Goal: Transaction & Acquisition: Obtain resource

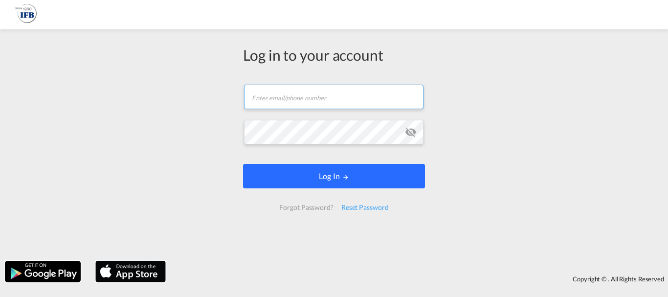
type input "[EMAIL_ADDRESS][DOMAIN_NAME]"
click at [330, 173] on button "Log In" at bounding box center [334, 176] width 182 height 24
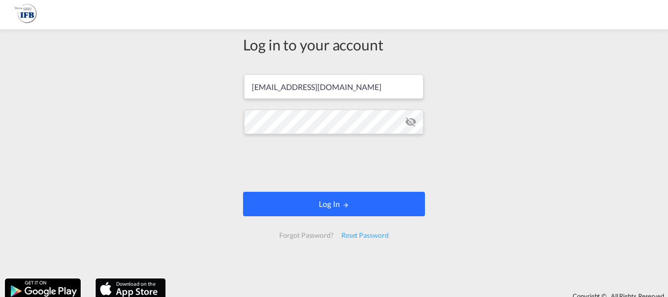
click at [352, 208] on button "Log In" at bounding box center [334, 204] width 182 height 24
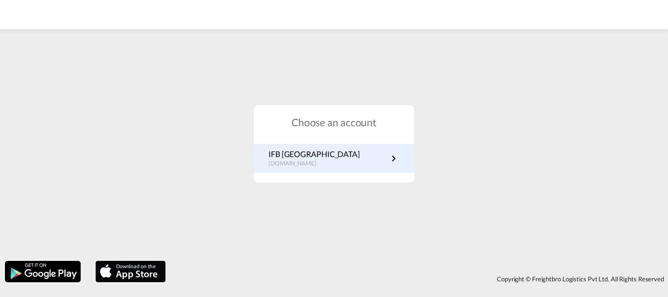
click at [280, 152] on p "IFB [GEOGRAPHIC_DATA]" at bounding box center [313, 154] width 91 height 11
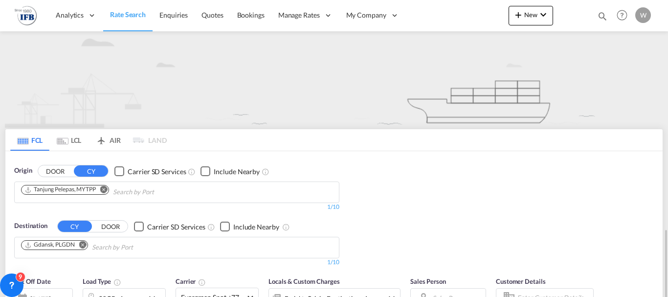
scroll to position [147, 0]
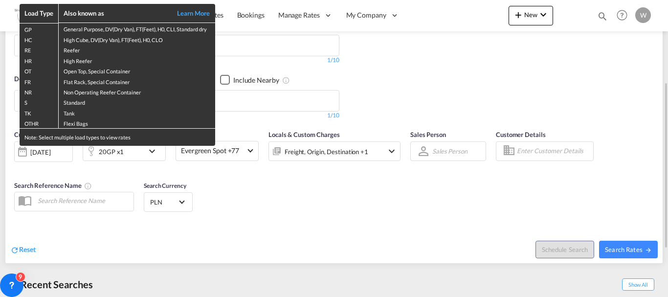
drag, startPoint x: 413, startPoint y: 225, endPoint x: 345, endPoint y: 136, distance: 112.0
click at [413, 225] on div "Load Type Also known as Learn More GP General Purpose, DV(Dry Van), FT(Feet), H…" at bounding box center [334, 148] width 668 height 297
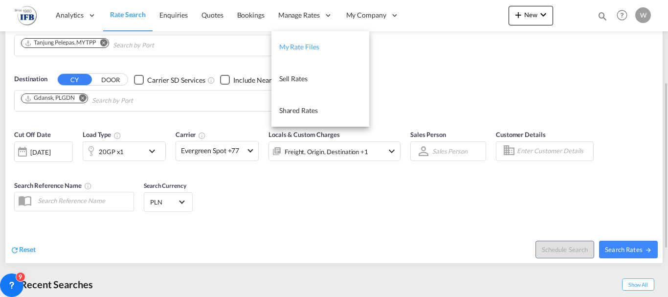
click at [288, 46] on span "My Rate Files" at bounding box center [299, 47] width 40 height 8
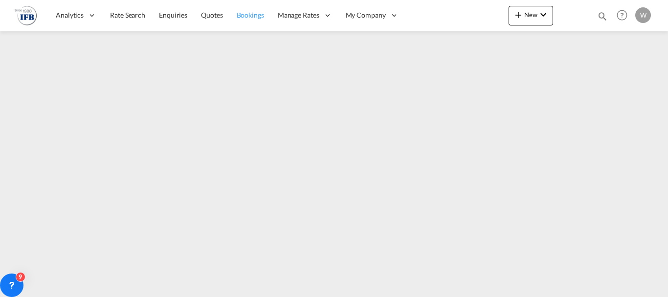
click at [234, 17] on link "Bookings" at bounding box center [250, 16] width 41 height 32
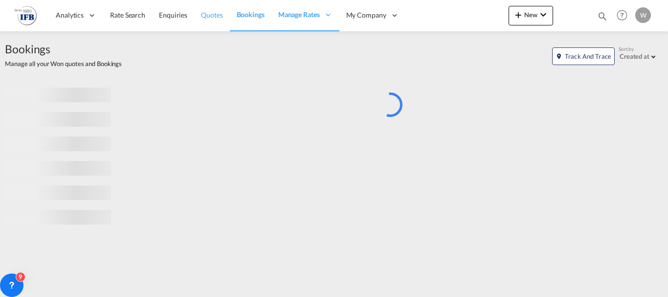
click at [204, 15] on span "Quotes" at bounding box center [212, 15] width 22 height 8
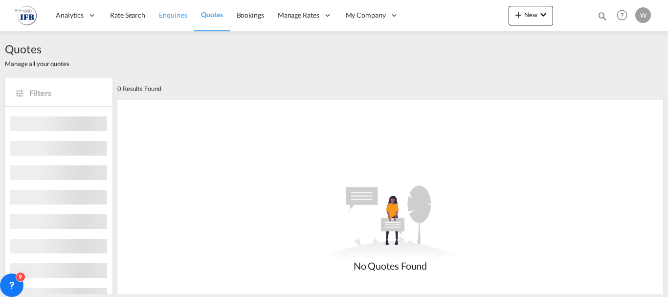
click at [172, 14] on span "Enquiries" at bounding box center [173, 15] width 28 height 8
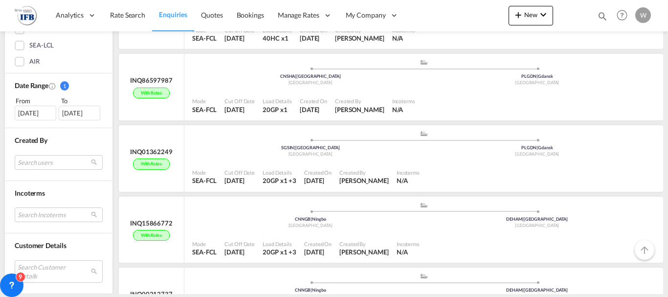
scroll to position [391, 0]
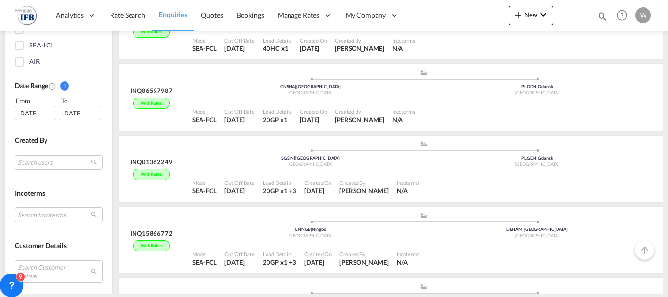
click at [22, 111] on div "22 Jul 2025" at bounding box center [36, 113] width 42 height 15
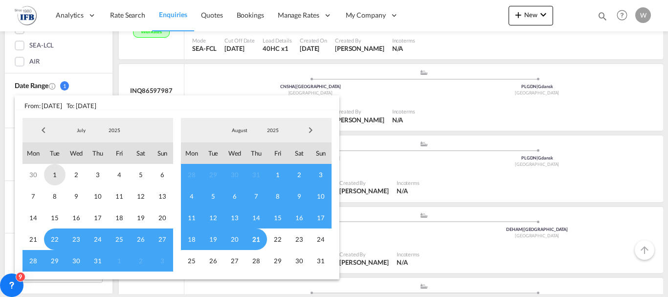
click at [55, 179] on span "1" at bounding box center [55, 175] width 22 height 22
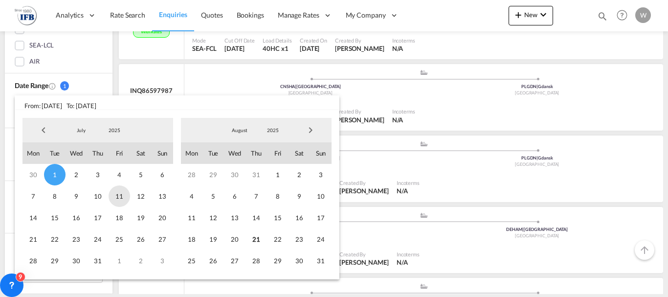
click at [122, 202] on span "11" at bounding box center [120, 196] width 22 height 22
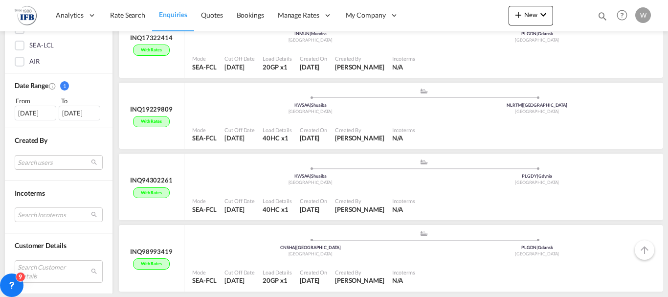
scroll to position [244, 0]
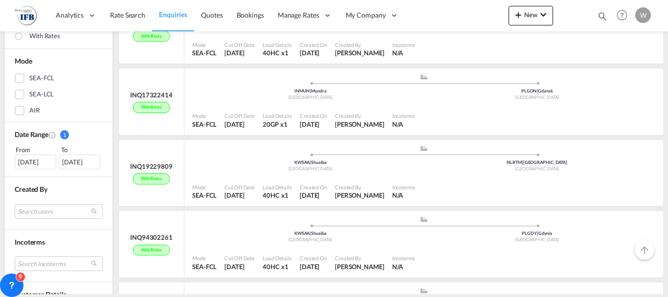
click at [20, 75] on div "SEA-FCL" at bounding box center [20, 78] width 10 height 10
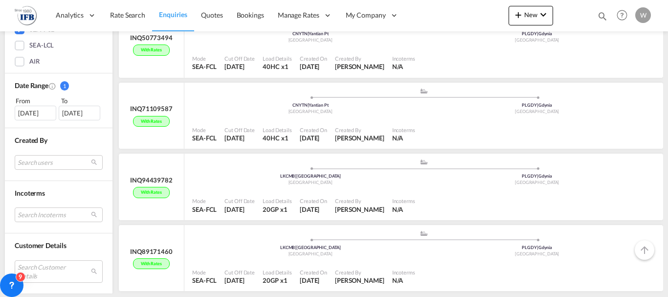
scroll to position [2722, 0]
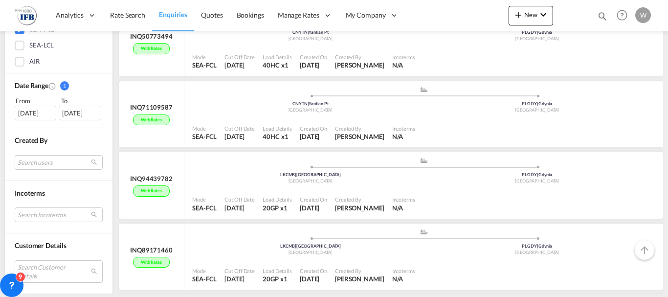
click at [52, 170] on div "Search users internal users internal_user saranya K saranya.kothandan@freghtify…" at bounding box center [59, 163] width 88 height 18
click at [52, 167] on md-select "Search users internal users internal_user saranya K saranya.kothandan@freghtify…" at bounding box center [59, 161] width 88 height 15
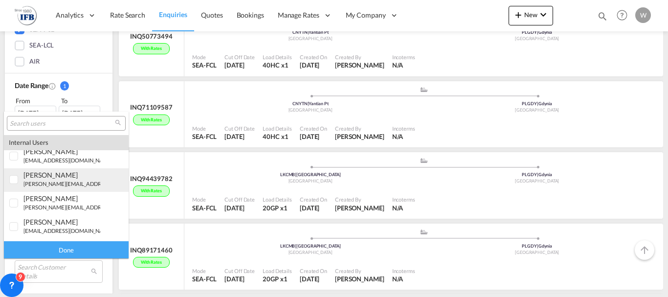
scroll to position [196, 0]
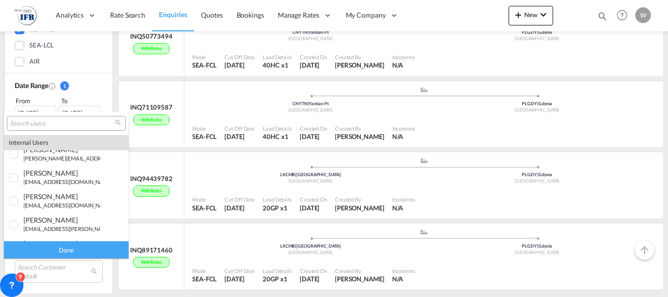
click at [89, 52] on md-backdrop at bounding box center [334, 148] width 668 height 297
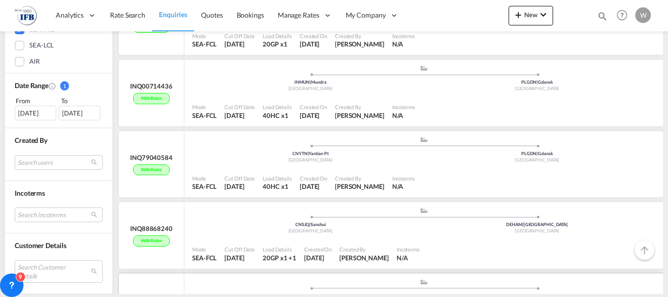
scroll to position [4808, 0]
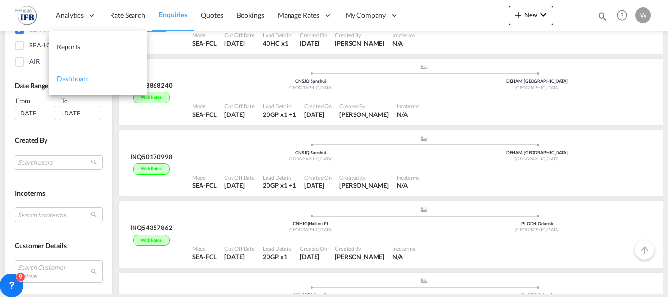
click at [62, 81] on span "Dashboard" at bounding box center [73, 78] width 33 height 8
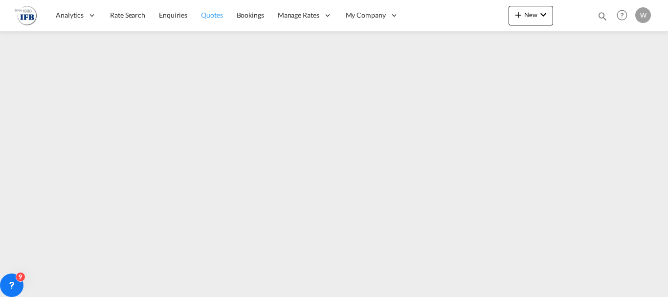
click at [211, 12] on span "Quotes" at bounding box center [212, 15] width 22 height 8
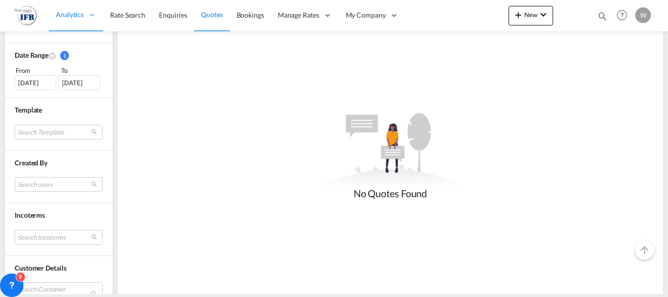
scroll to position [342, 0]
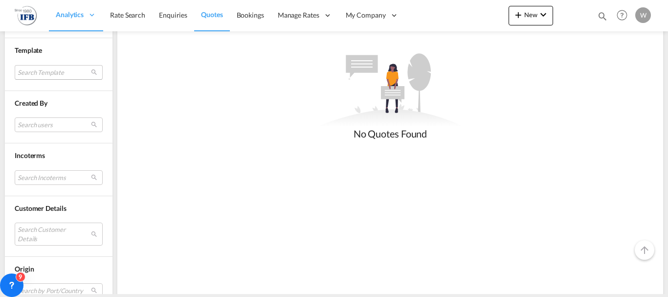
click at [27, 69] on md-select "Search Template No Result Match Found" at bounding box center [59, 72] width 88 height 15
click at [27, 69] on input "search" at bounding box center [71, 72] width 105 height 9
click at [184, 253] on md-backdrop at bounding box center [334, 148] width 668 height 297
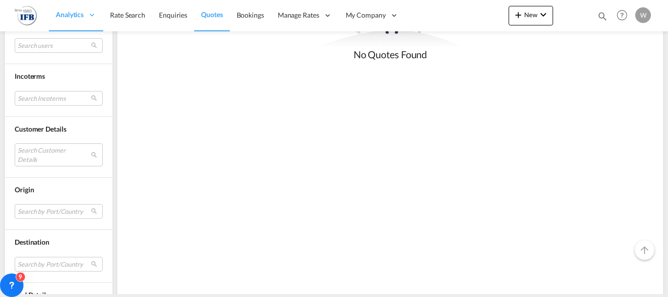
scroll to position [487, 0]
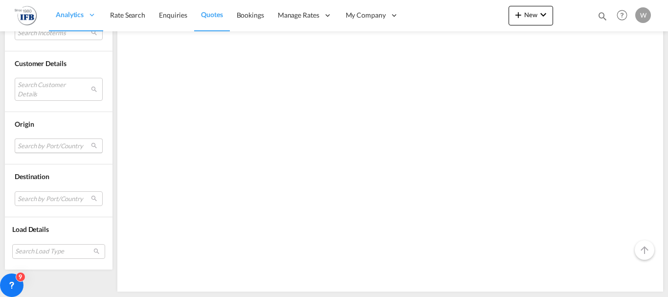
click at [49, 148] on md-select "Search by Port/Country JPNIC nichinan japan AEAMF mussafah united arab emirates…" at bounding box center [59, 145] width 88 height 15
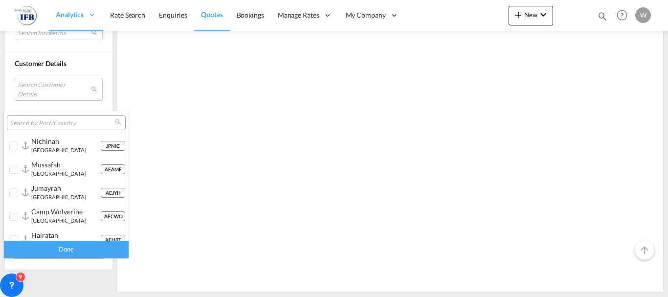
click at [41, 120] on input "search" at bounding box center [62, 123] width 105 height 9
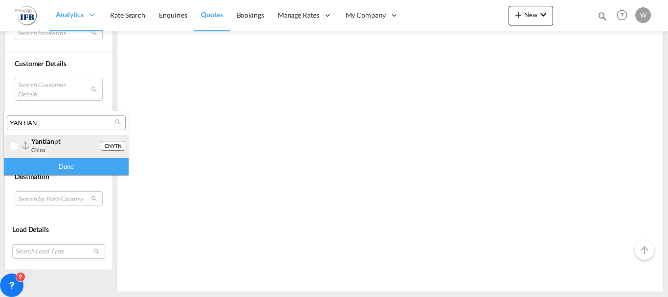
type input "YANTIAN"
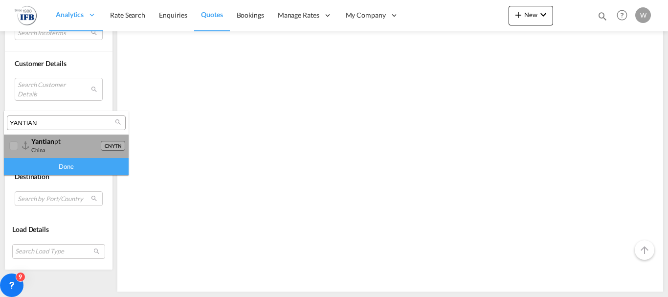
click at [43, 146] on div "yantian pt china" at bounding box center [65, 145] width 69 height 17
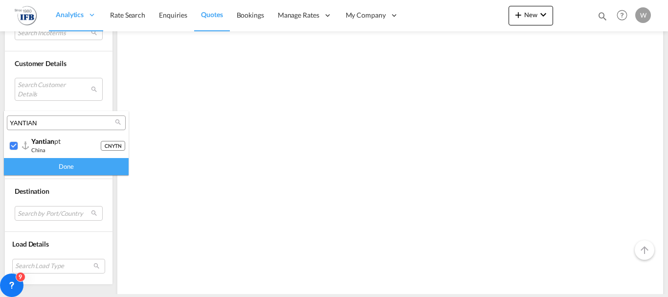
click at [47, 165] on div "Done" at bounding box center [66, 166] width 125 height 17
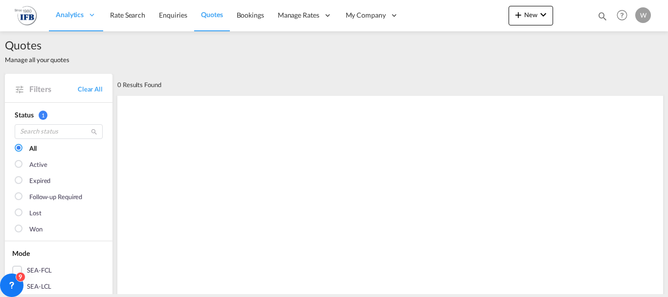
scroll to position [0, 0]
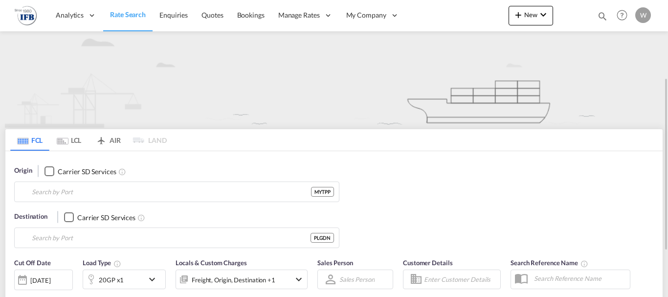
type input "Tanjung Pelepas, MYTPP"
type input "Gdansk, PLGDN"
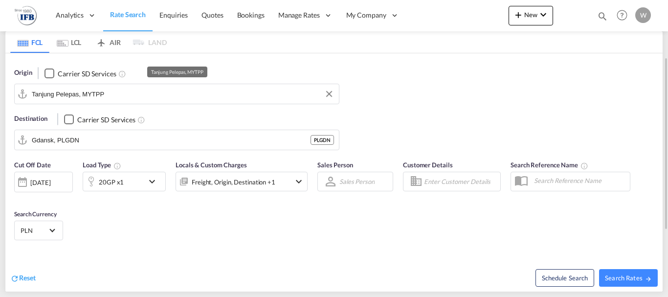
click at [96, 95] on input "Tanjung Pelepas, MYTPP" at bounding box center [183, 94] width 302 height 15
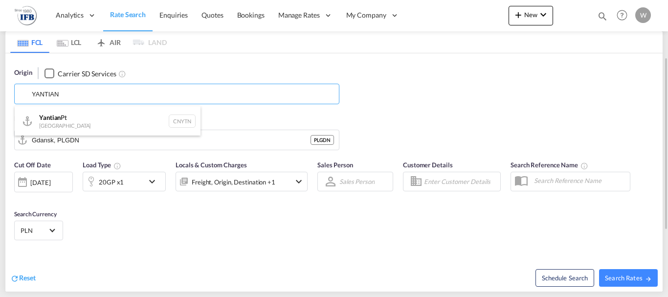
click at [90, 116] on div "Yantian Pt China CNYTN" at bounding box center [108, 120] width 186 height 29
type input "Yantian Pt, CNYTN"
click at [50, 178] on div "21 Aug 2025" at bounding box center [40, 182] width 20 height 9
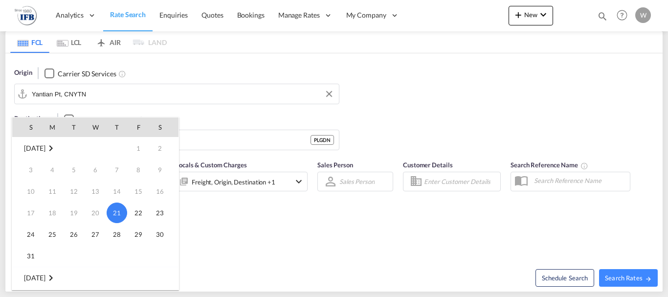
click at [57, 148] on md-icon "August 2025" at bounding box center [51, 148] width 12 height 12
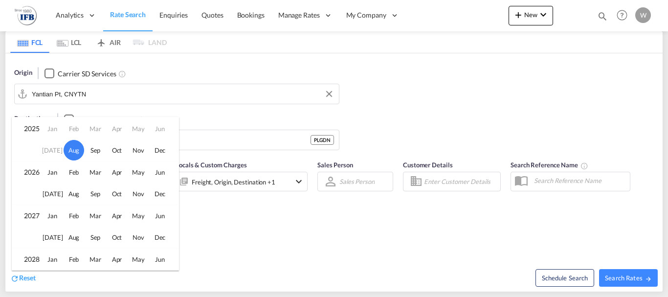
click at [52, 150] on td "Jul" at bounding box center [53, 150] width 22 height 22
click at [326, 153] on div at bounding box center [334, 148] width 668 height 297
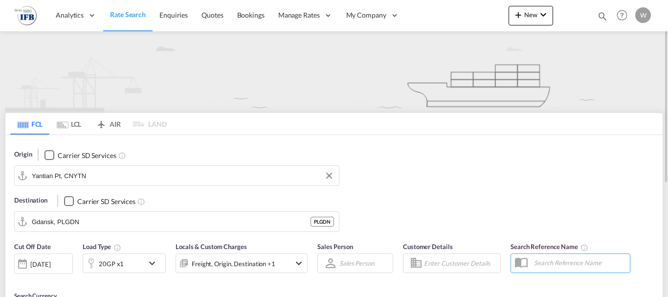
scroll to position [212, 0]
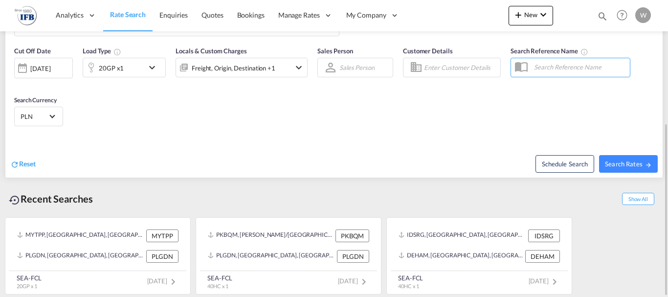
click at [50, 67] on div "21 Aug 2025" at bounding box center [40, 68] width 20 height 9
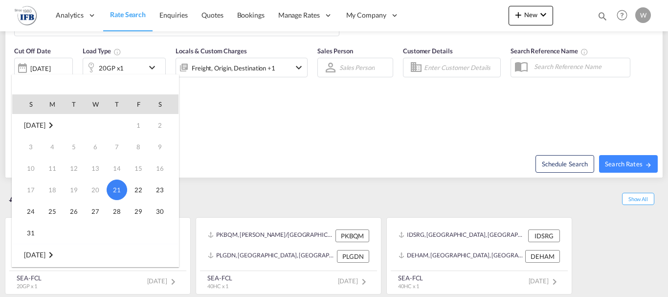
drag, startPoint x: 125, startPoint y: 148, endPoint x: 145, endPoint y: 144, distance: 20.4
click at [125, 147] on td "7" at bounding box center [117, 147] width 22 height 22
click at [358, 134] on div at bounding box center [334, 148] width 668 height 297
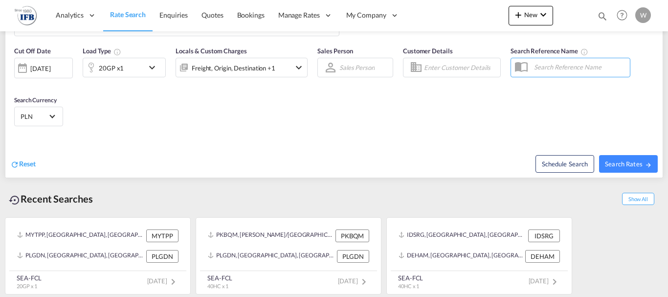
scroll to position [0, 0]
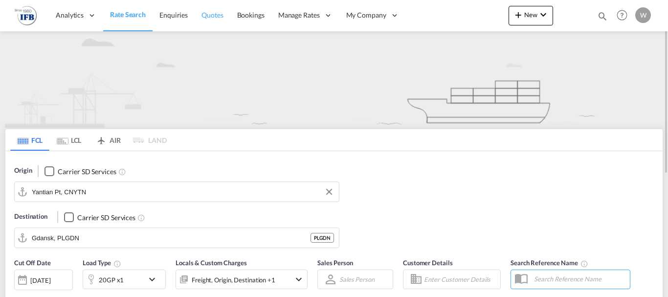
click at [221, 14] on span "Quotes" at bounding box center [212, 15] width 22 height 8
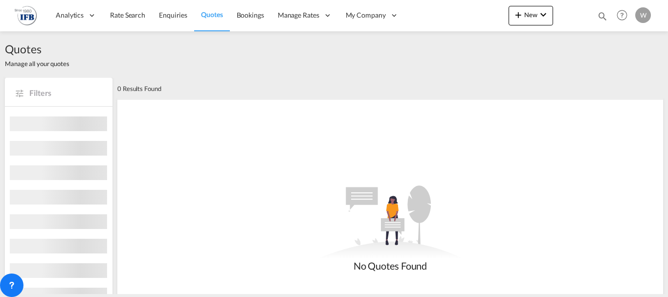
click at [184, 20] on span "Enquiries" at bounding box center [173, 15] width 28 height 10
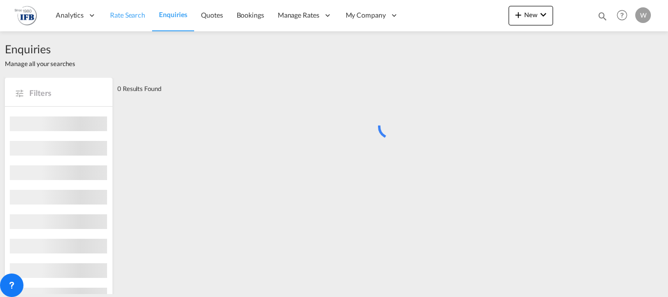
click at [115, 16] on span "Rate Search" at bounding box center [127, 15] width 35 height 8
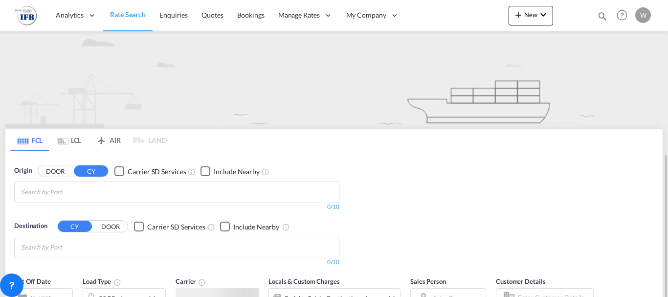
scroll to position [98, 0]
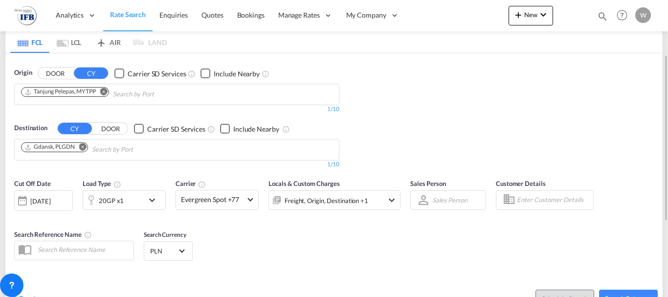
click at [50, 205] on div "21 Aug 2025" at bounding box center [40, 200] width 20 height 9
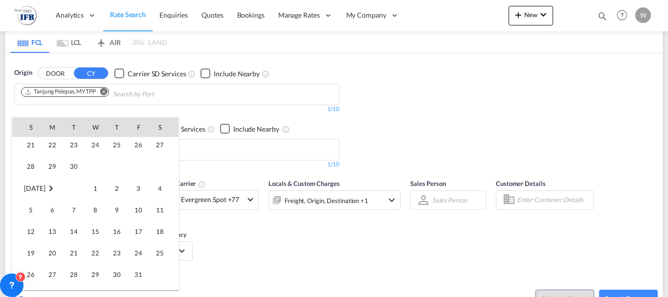
scroll to position [535, 0]
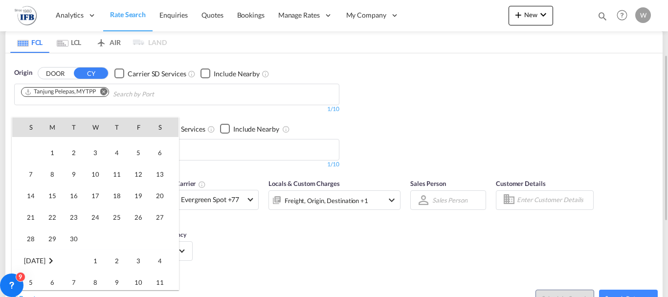
click at [411, 225] on div at bounding box center [334, 148] width 668 height 297
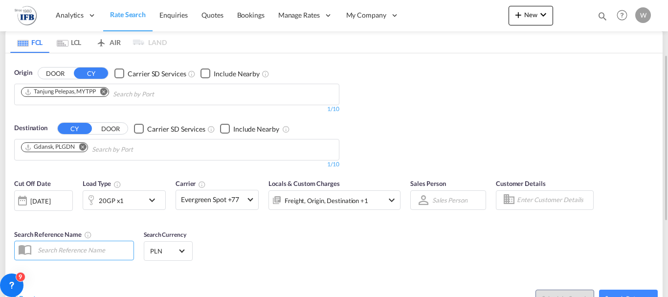
click at [50, 196] on div "21 Aug 2025" at bounding box center [40, 200] width 20 height 9
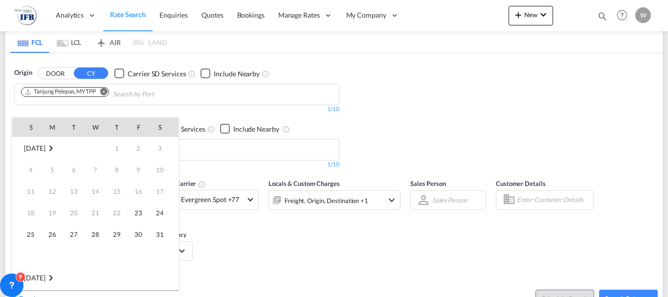
scroll to position [389, 0]
click at [34, 149] on span "Aug 2025" at bounding box center [34, 148] width 21 height 8
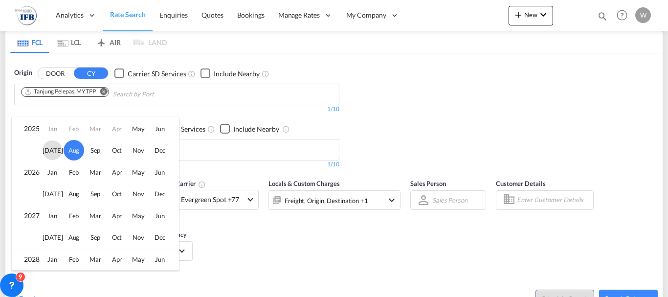
click at [52, 149] on span "Jul" at bounding box center [53, 150] width 20 height 20
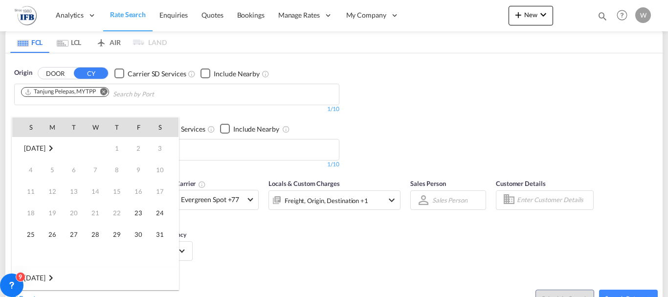
scroll to position [259, 0]
click at [57, 152] on md-icon "July 2025" at bounding box center [51, 148] width 12 height 12
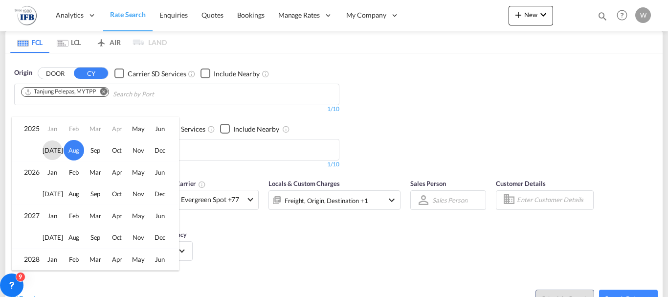
click at [43, 160] on td "Jul" at bounding box center [53, 150] width 22 height 22
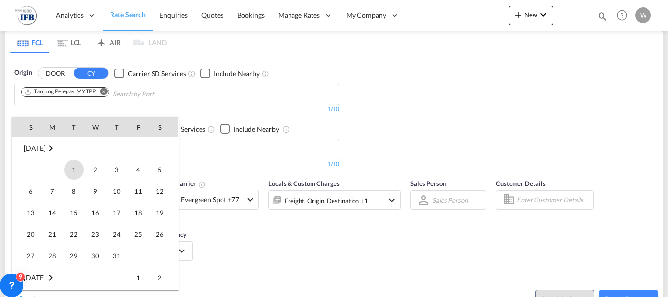
click at [79, 176] on span "1" at bounding box center [74, 170] width 20 height 20
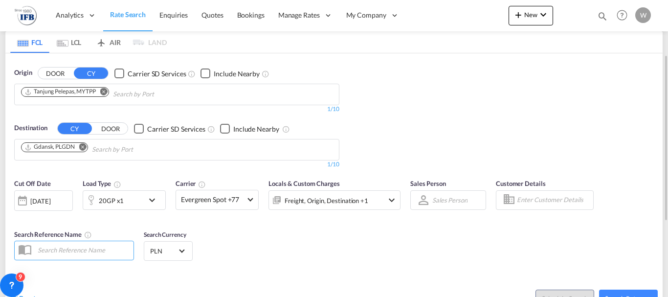
click at [44, 202] on div "01 Jul 2025" at bounding box center [40, 200] width 20 height 9
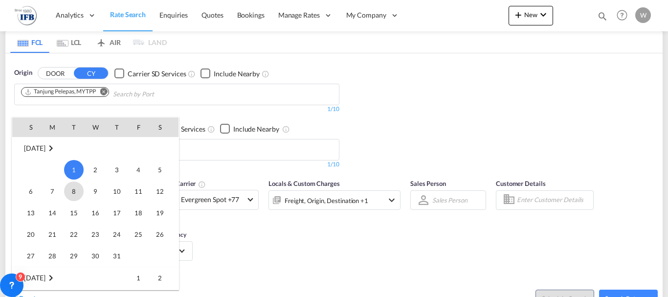
click at [72, 192] on span "8" at bounding box center [74, 191] width 20 height 20
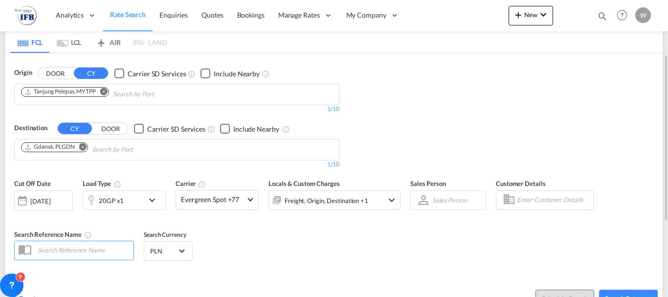
click at [105, 90] on md-icon "Remove" at bounding box center [103, 91] width 7 height 7
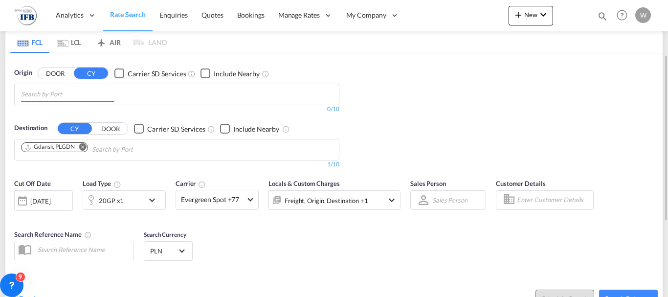
click at [65, 96] on input "Chips input." at bounding box center [67, 95] width 93 height 16
type input "yantian"
click at [44, 105] on div "Yantian Pt China CNYTN" at bounding box center [97, 116] width 186 height 29
click at [220, 207] on md-select-value "Evergreen Spot +77" at bounding box center [217, 199] width 82 height 19
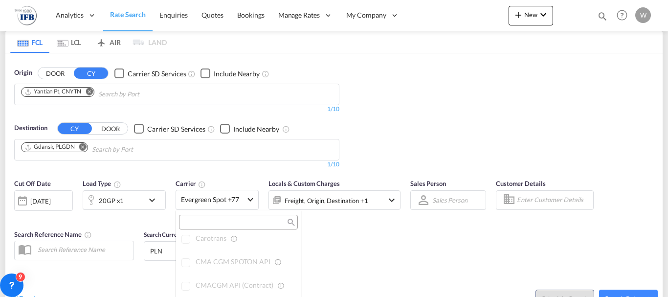
click at [215, 224] on input "search" at bounding box center [234, 222] width 105 height 9
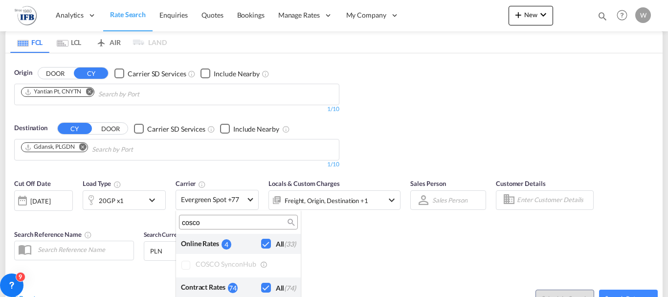
scroll to position [0, 0]
type input "cosco"
click at [575, 185] on md-backdrop at bounding box center [334, 148] width 668 height 297
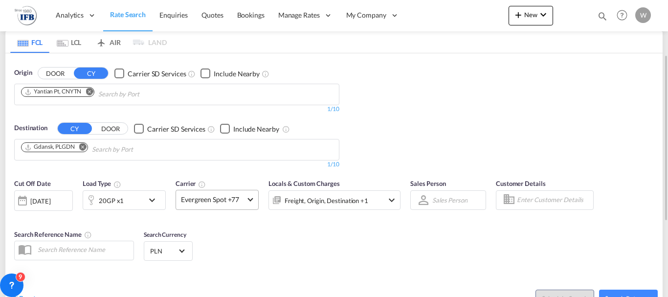
click at [236, 205] on md-select-value "Evergreen Spot +77" at bounding box center [217, 199] width 82 height 19
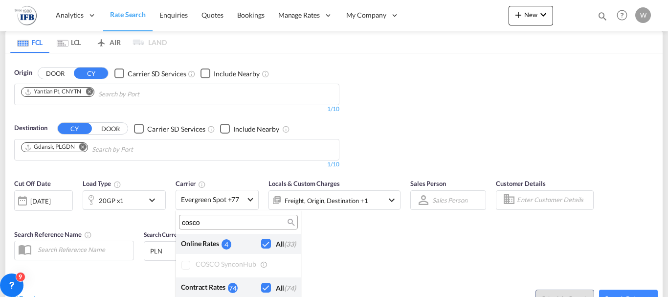
click at [191, 264] on div at bounding box center [186, 266] width 10 height 10
click at [219, 205] on md-backdrop at bounding box center [334, 148] width 668 height 297
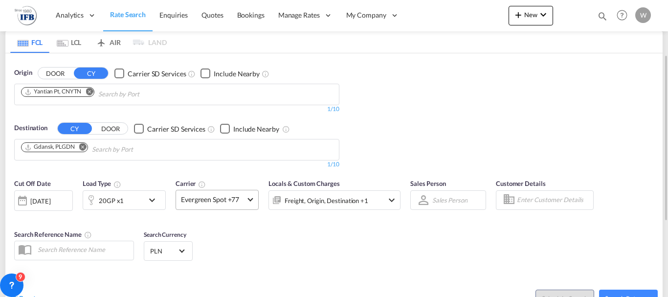
click at [221, 205] on md-select-value "Evergreen Spot +77" at bounding box center [217, 199] width 82 height 19
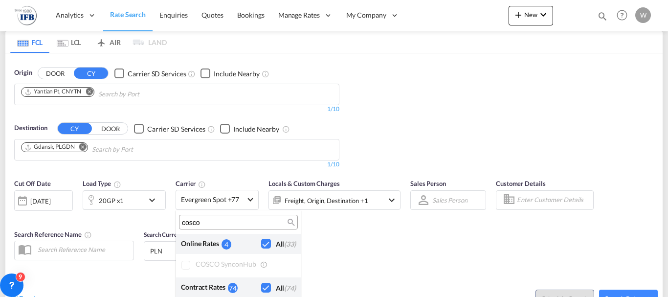
click at [204, 202] on md-backdrop at bounding box center [334, 148] width 668 height 297
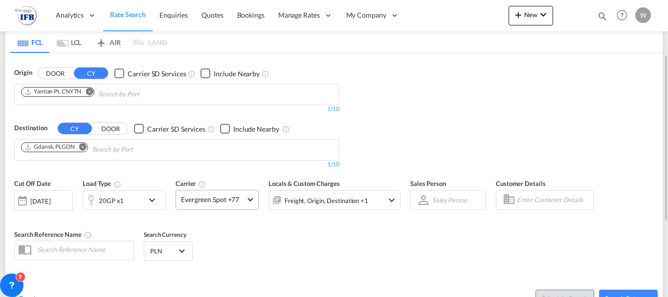
click at [211, 200] on span "Evergreen Spot +77" at bounding box center [213, 200] width 64 height 10
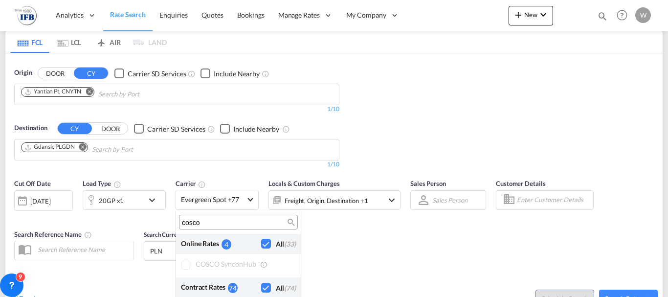
click at [213, 222] on input "cosco" at bounding box center [234, 222] width 105 height 9
click at [333, 223] on md-backdrop at bounding box center [334, 148] width 668 height 297
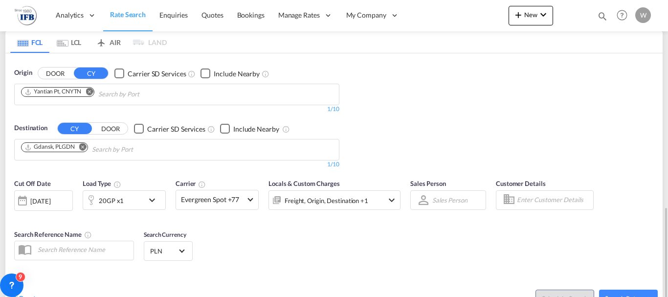
scroll to position [232, 0]
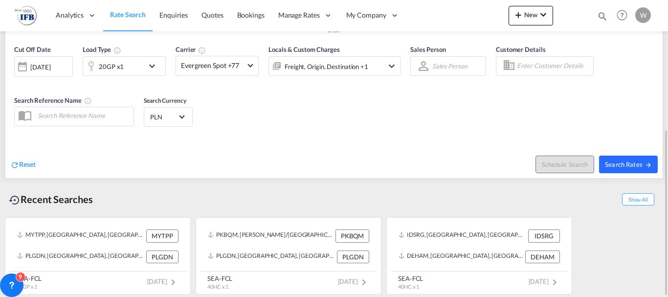
click at [610, 162] on span "Search Rates" at bounding box center [628, 164] width 47 height 8
type input "CNYTN to PLGDN / 8 Jul 2025"
